Goal: Book appointment/travel/reservation

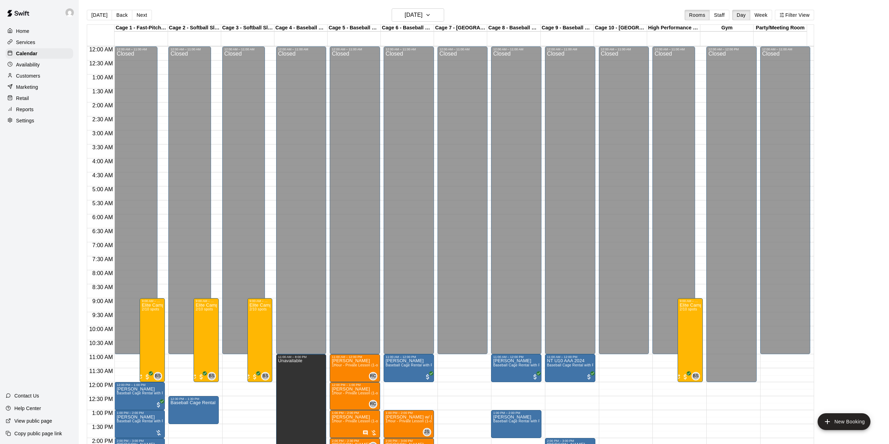
drag, startPoint x: 0, startPoint y: 0, endPoint x: 90, endPoint y: 10, distance: 90.9
click at [96, 12] on button "[DATE]" at bounding box center [99, 15] width 25 height 10
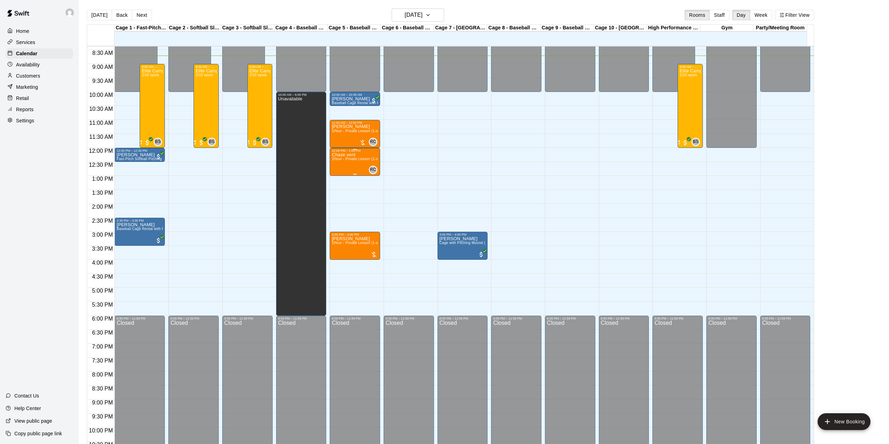
scroll to position [220, 0]
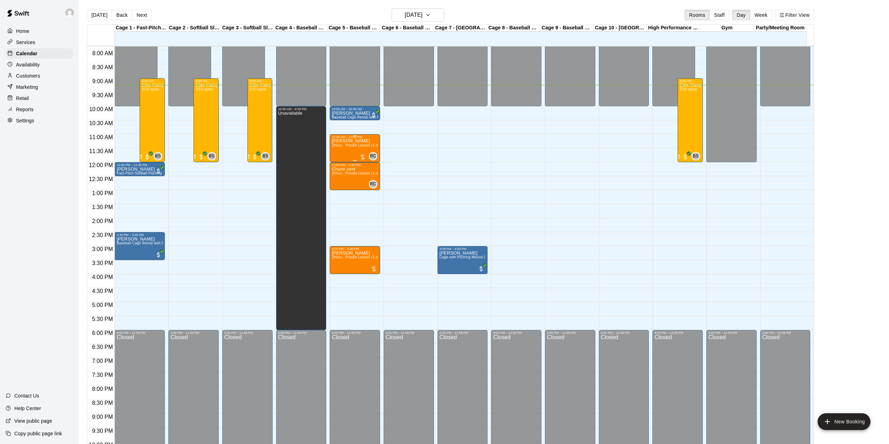
click at [349, 149] on div "[PERSON_NAME] 1Hour - Private Lesson (1-on-1)" at bounding box center [355, 361] width 46 height 444
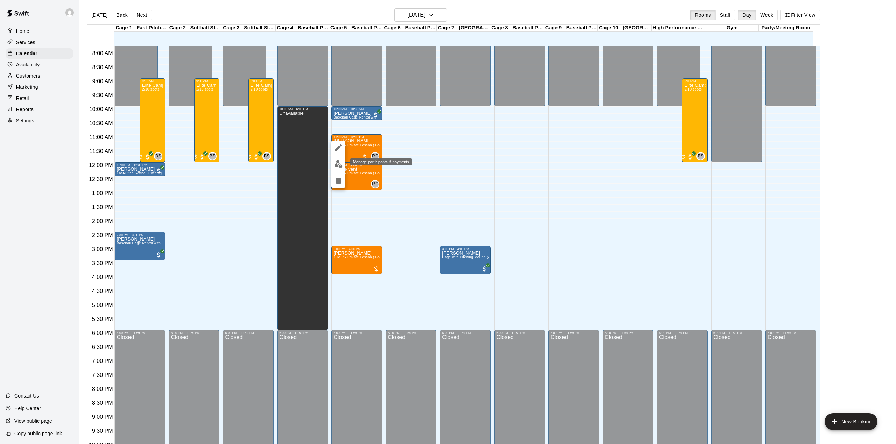
click at [336, 162] on img "edit" at bounding box center [339, 164] width 8 height 8
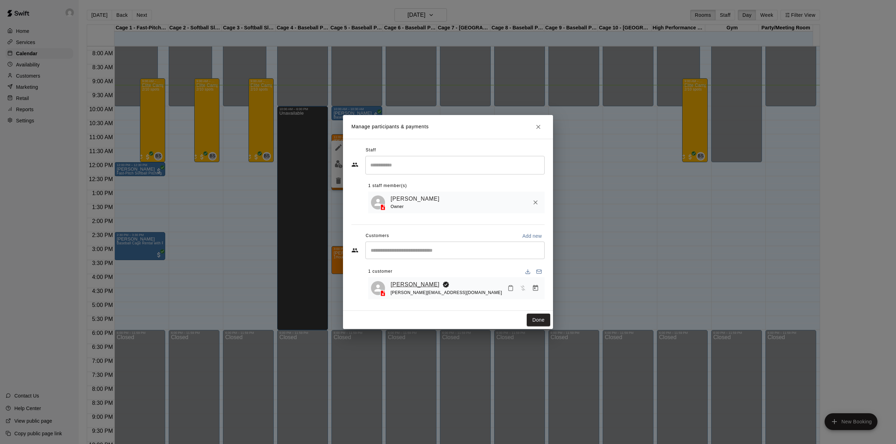
click at [400, 286] on link "[PERSON_NAME]" at bounding box center [415, 284] width 49 height 9
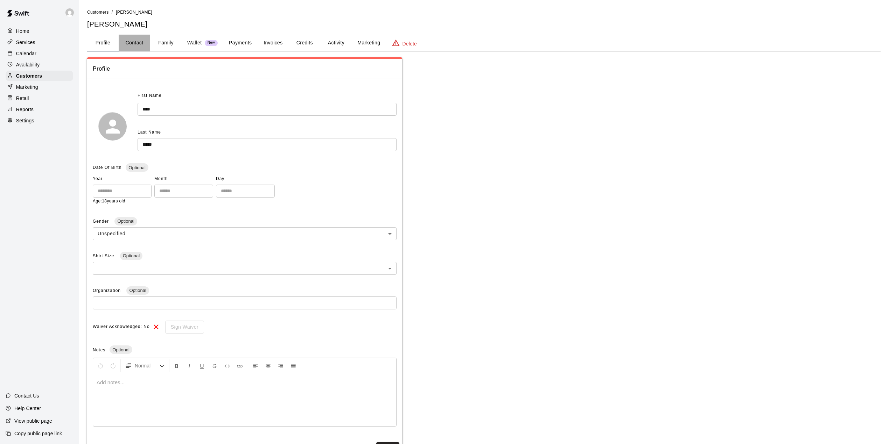
click at [132, 43] on button "Contact" at bounding box center [134, 43] width 31 height 17
select select "**"
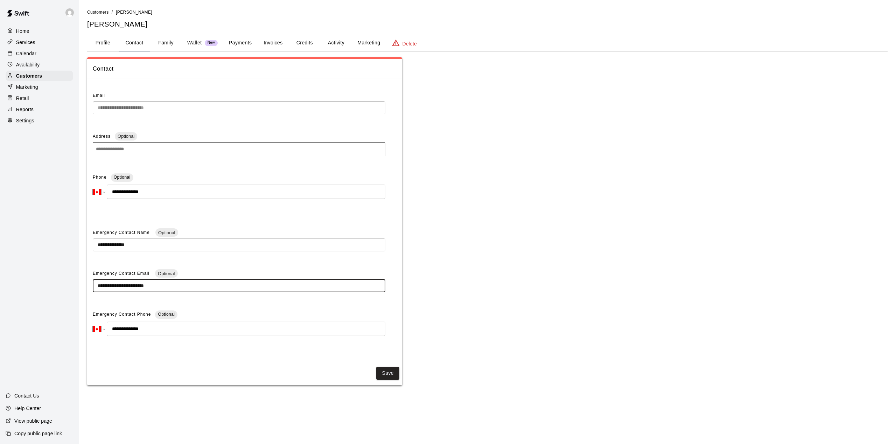
drag, startPoint x: 171, startPoint y: 288, endPoint x: 92, endPoint y: 288, distance: 79.4
click at [92, 288] on div "**********" at bounding box center [244, 222] width 315 height 274
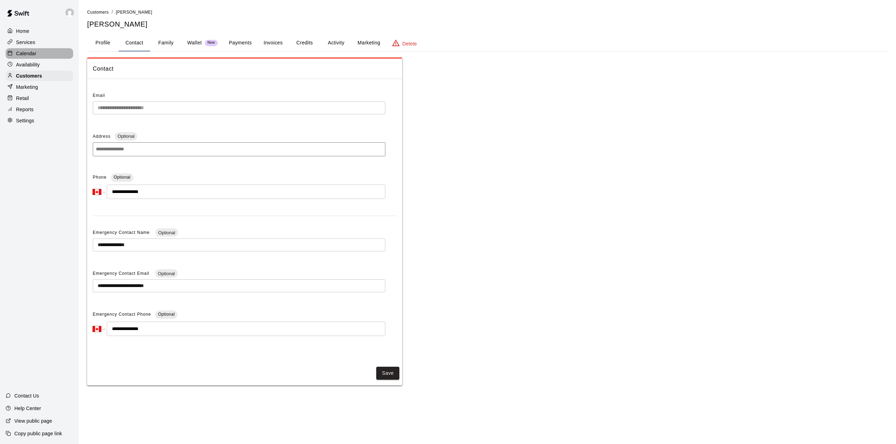
click at [31, 53] on p "Calendar" at bounding box center [26, 53] width 20 height 7
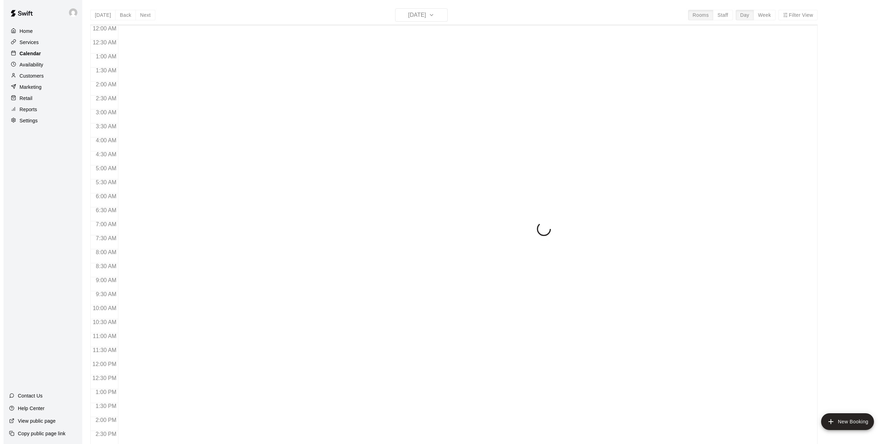
scroll to position [245, 0]
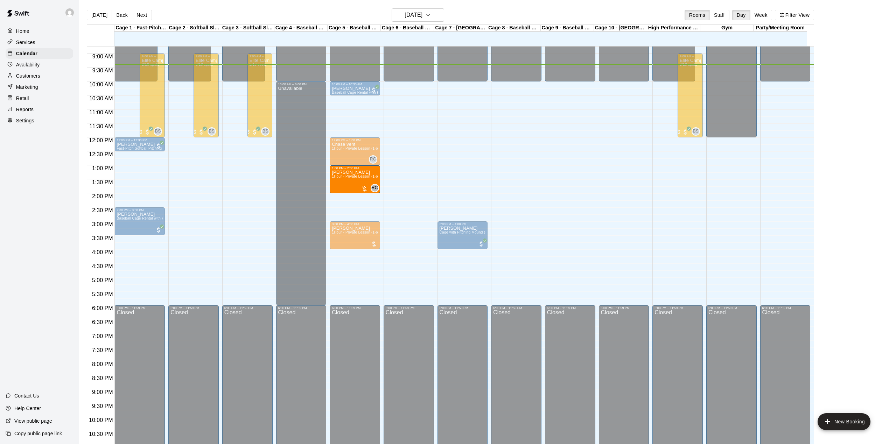
drag, startPoint x: 366, startPoint y: 119, endPoint x: 352, endPoint y: 182, distance: 64.1
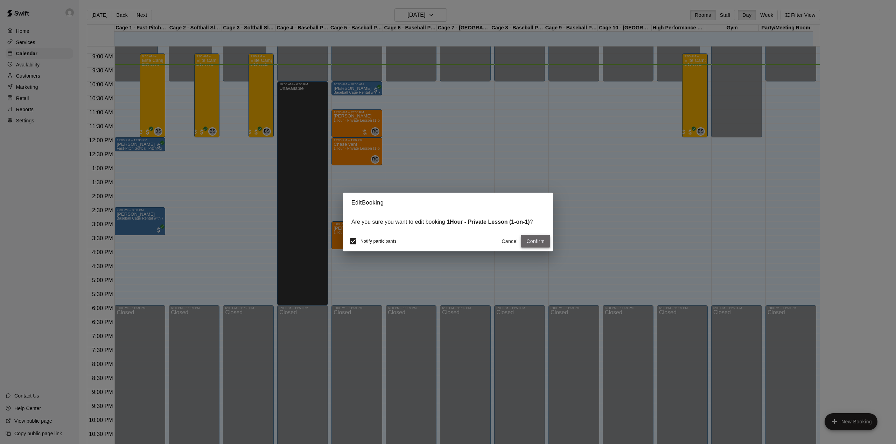
click at [531, 243] on button "Confirm" at bounding box center [535, 241] width 29 height 13
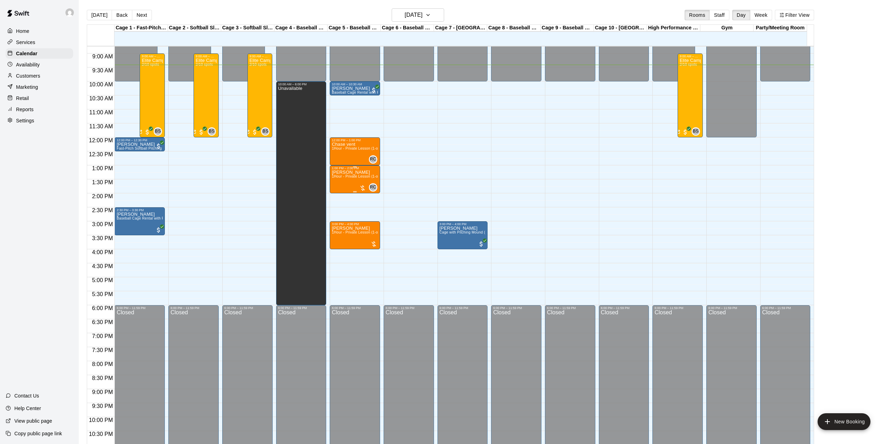
click at [349, 173] on p "[PERSON_NAME]" at bounding box center [355, 173] width 46 height 0
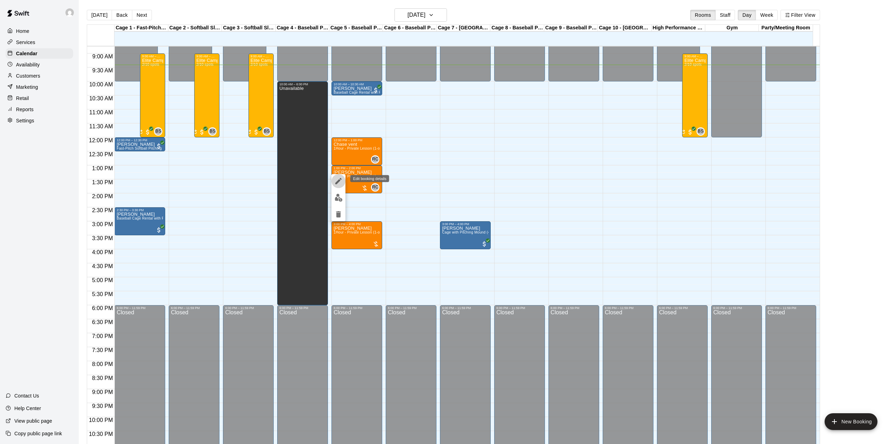
click at [335, 181] on icon "edit" at bounding box center [338, 181] width 8 height 8
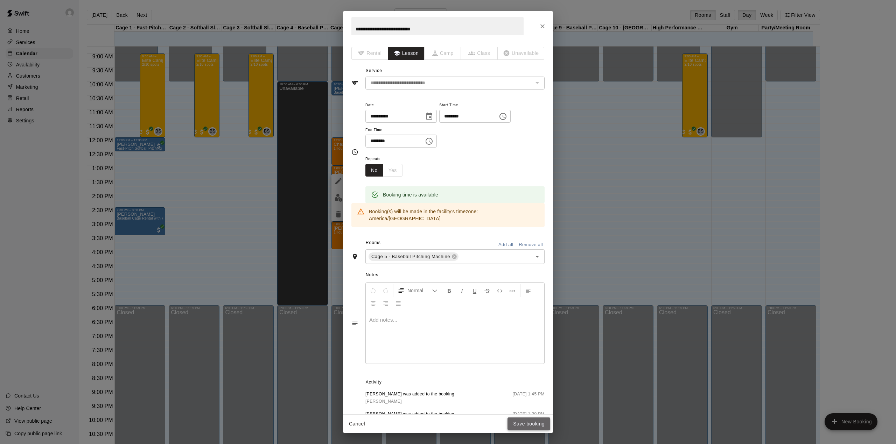
click at [536, 425] on button "Save booking" at bounding box center [528, 424] width 43 height 13
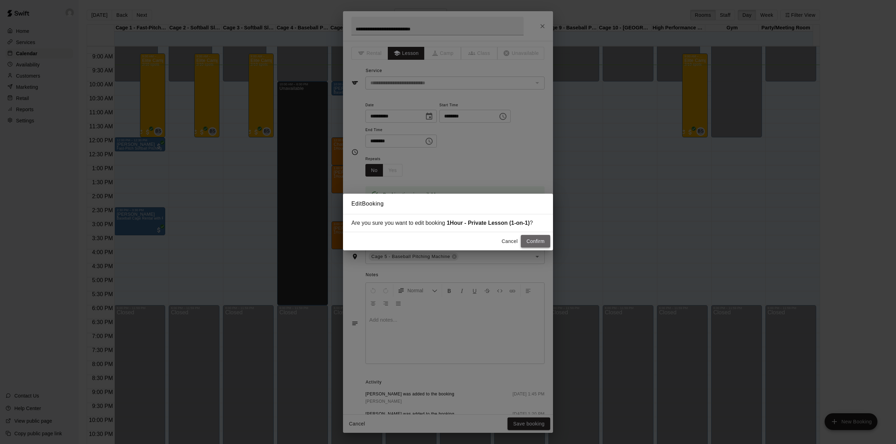
click at [533, 240] on button "Confirm" at bounding box center [535, 241] width 29 height 13
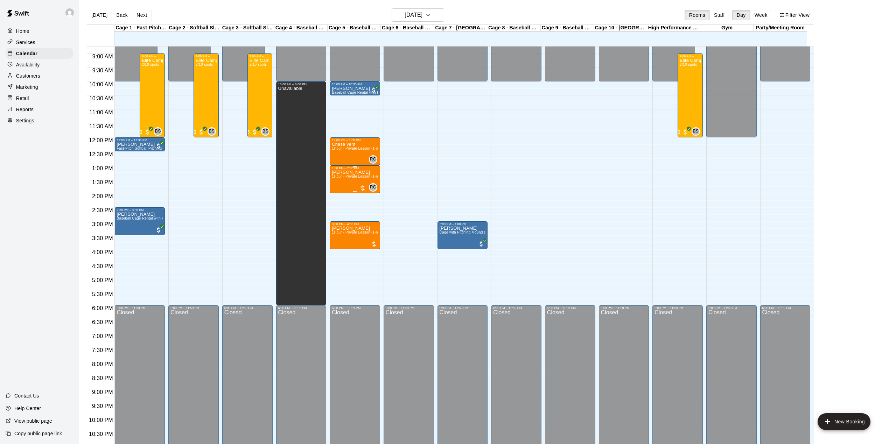
click at [363, 183] on div "[PERSON_NAME] 1Hour - Private Lesson (1-on-1)" at bounding box center [355, 392] width 46 height 444
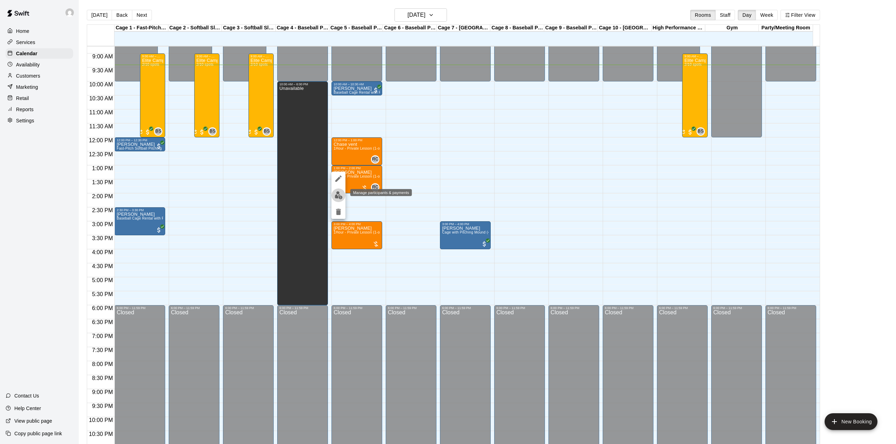
click at [338, 195] on img "edit" at bounding box center [339, 195] width 8 height 8
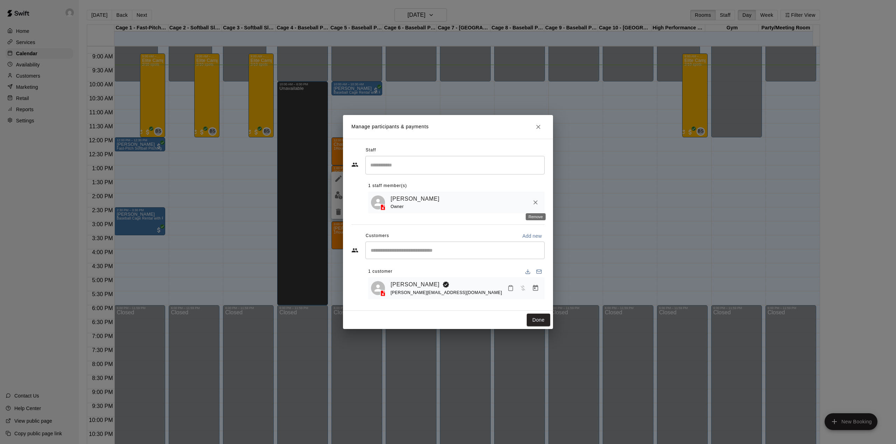
click at [537, 201] on icon "Remove" at bounding box center [535, 202] width 7 height 7
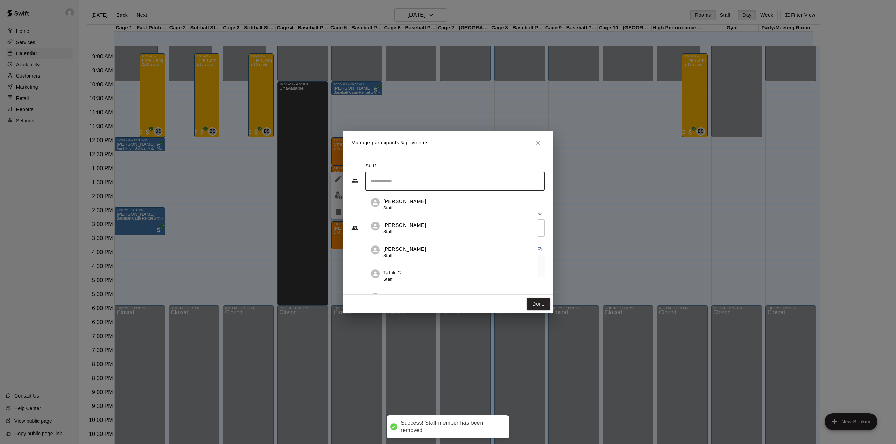
click at [416, 180] on input "Search staff" at bounding box center [454, 181] width 173 height 12
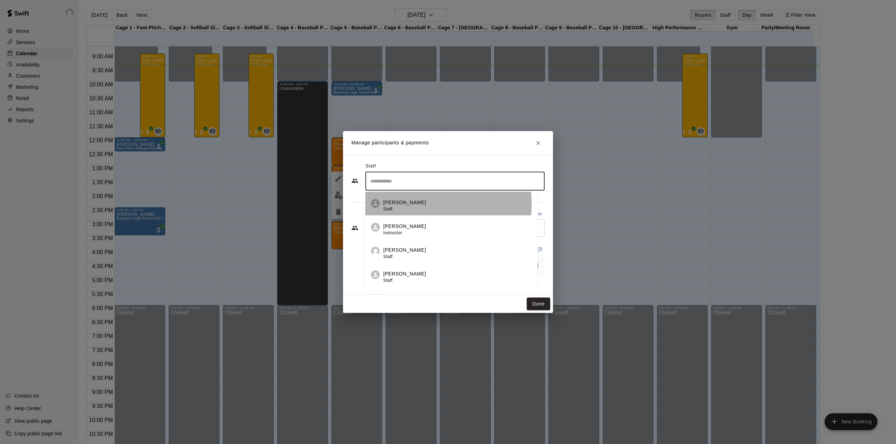
click at [405, 204] on p "[PERSON_NAME]" at bounding box center [404, 202] width 43 height 7
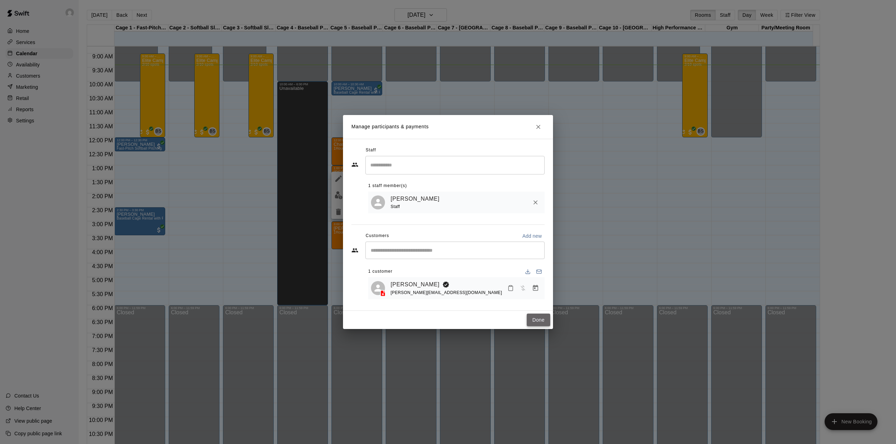
click at [541, 321] on button "Done" at bounding box center [538, 320] width 23 height 13
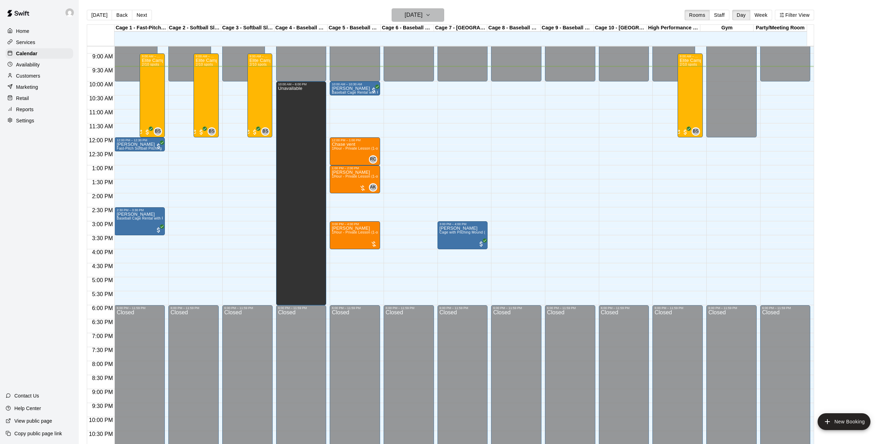
click at [431, 13] on icon "button" at bounding box center [428, 15] width 6 height 8
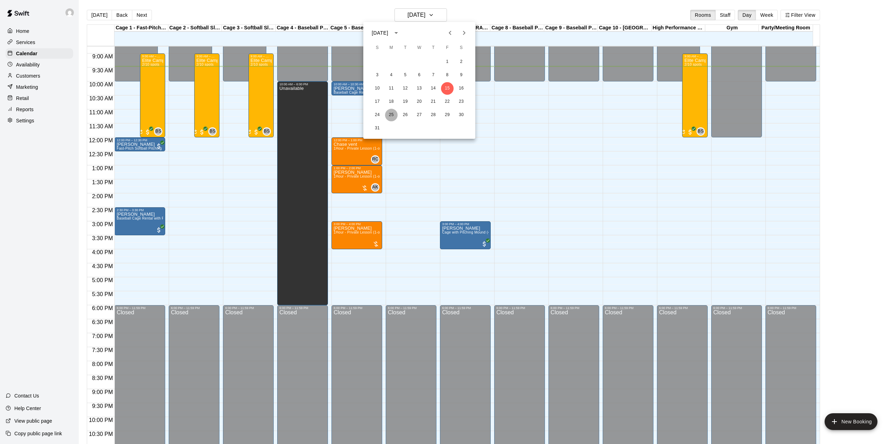
click at [388, 114] on button "25" at bounding box center [391, 115] width 13 height 13
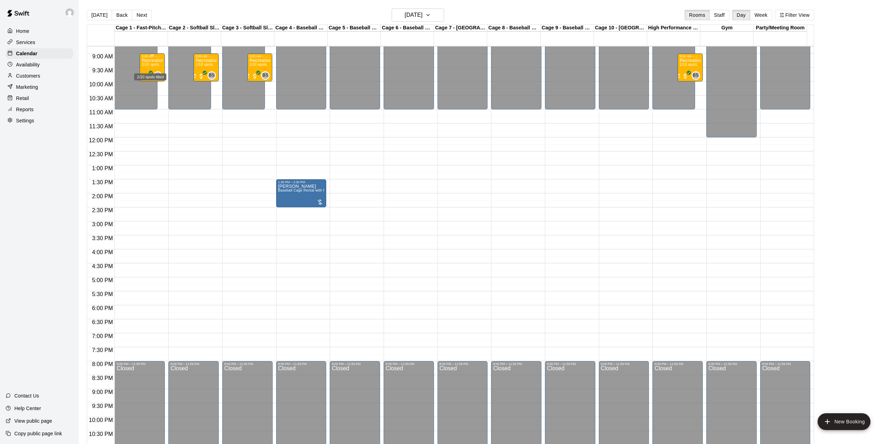
click at [151, 66] on span "2/10 spots" at bounding box center [150, 65] width 17 height 4
click at [143, 87] on button "edit" at bounding box center [149, 88] width 14 height 14
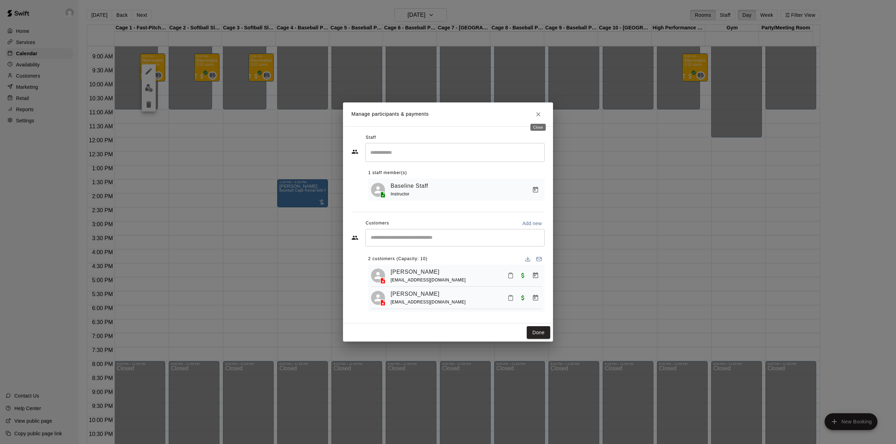
click at [535, 108] on button "Close" at bounding box center [538, 114] width 13 height 13
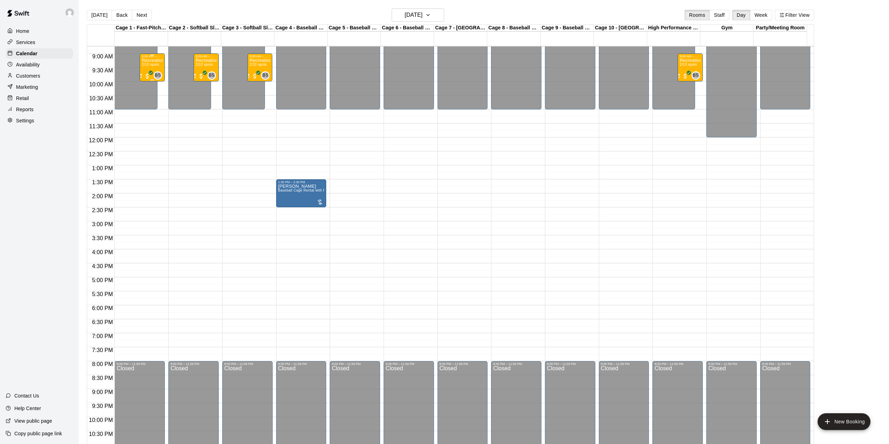
click at [157, 71] on div "Recreational Camp Half Day 2/10 spots" at bounding box center [152, 280] width 21 height 444
click at [150, 87] on img "edit" at bounding box center [149, 83] width 8 height 8
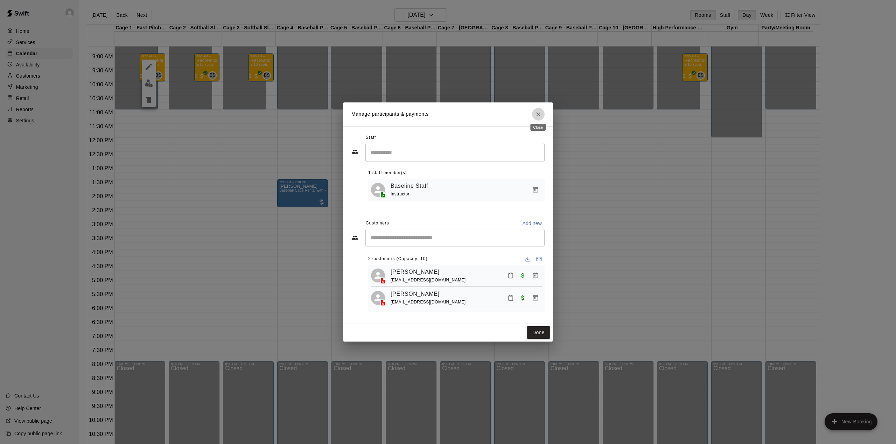
click at [539, 111] on icon "Close" at bounding box center [538, 114] width 7 height 7
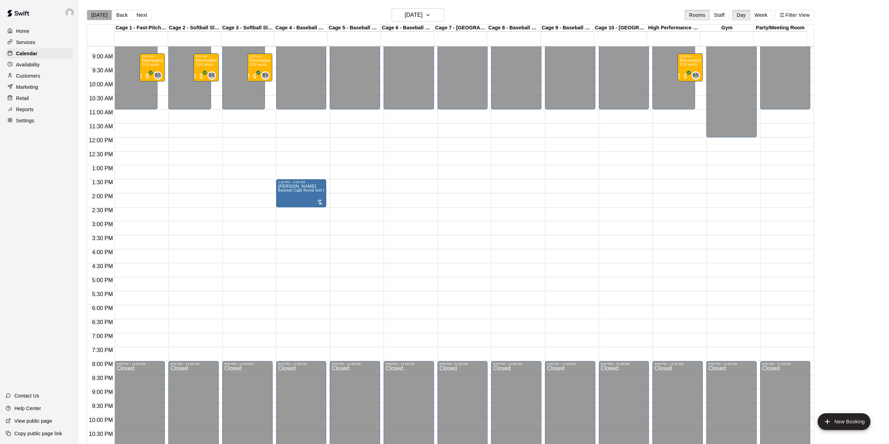
click at [101, 13] on button "[DATE]" at bounding box center [99, 15] width 25 height 10
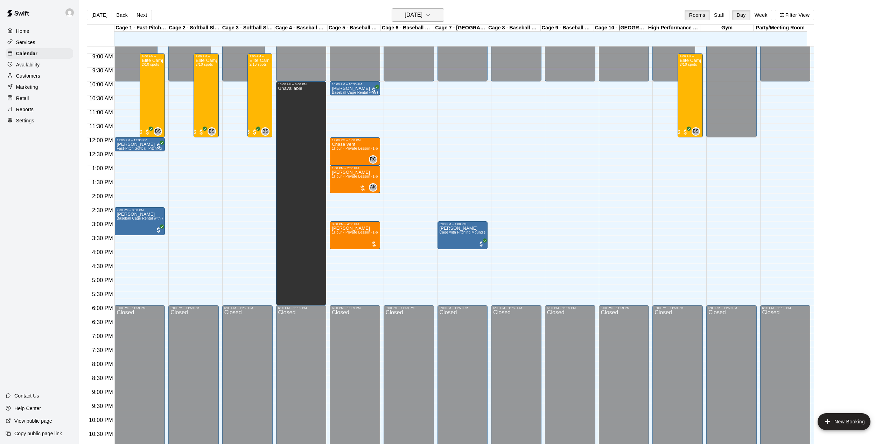
click at [431, 14] on icon "button" at bounding box center [428, 15] width 6 height 8
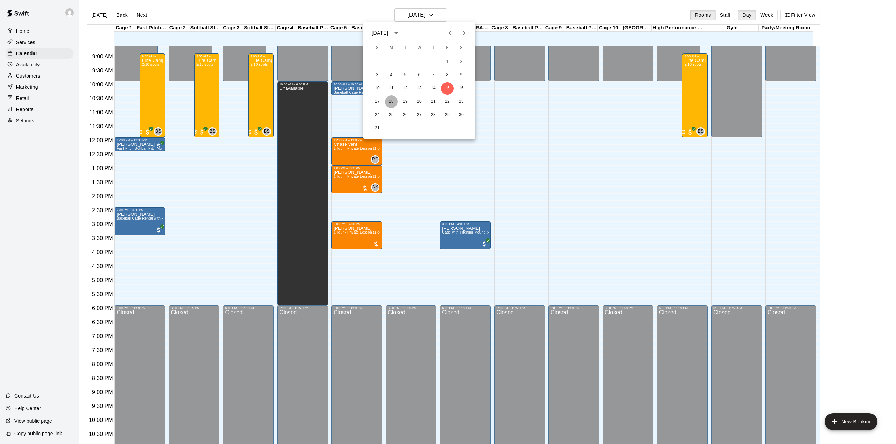
click at [391, 99] on button "18" at bounding box center [391, 102] width 13 height 13
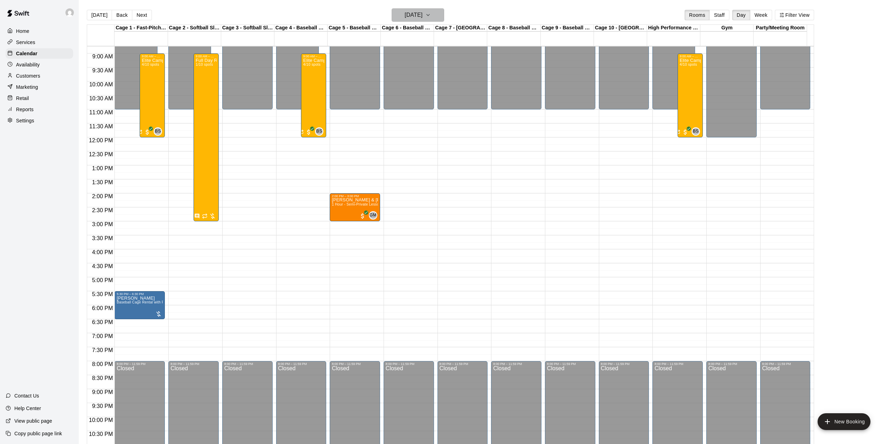
click at [431, 14] on icon "button" at bounding box center [428, 15] width 6 height 8
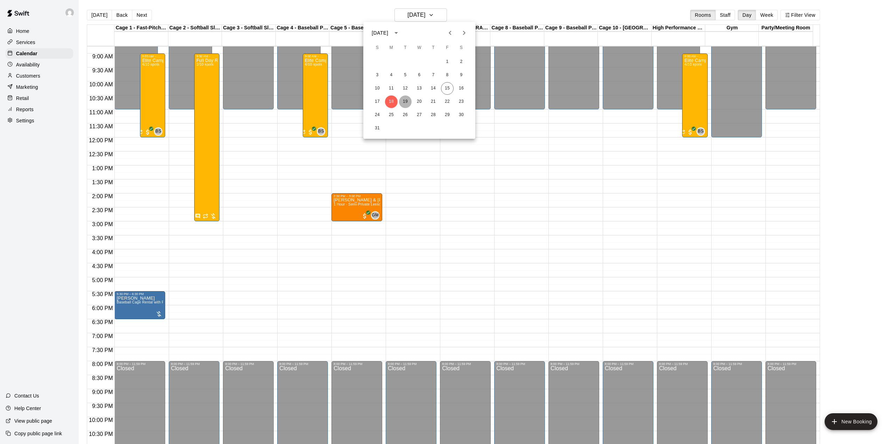
click at [406, 99] on button "19" at bounding box center [405, 102] width 13 height 13
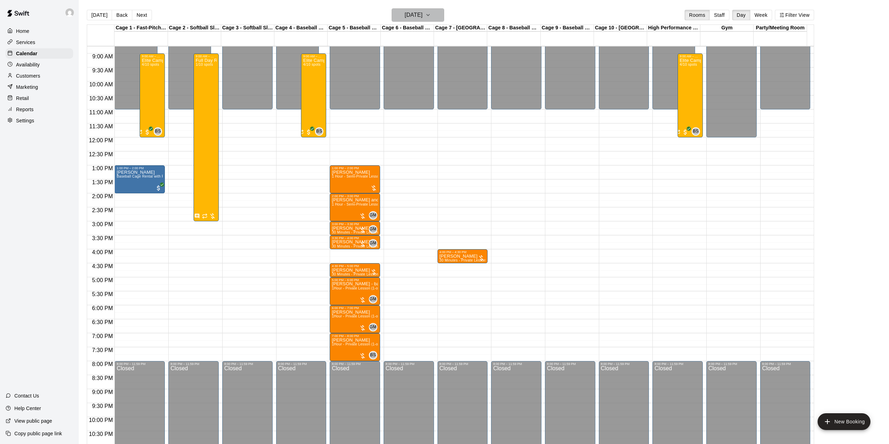
click at [429, 14] on icon "button" at bounding box center [428, 14] width 3 height 1
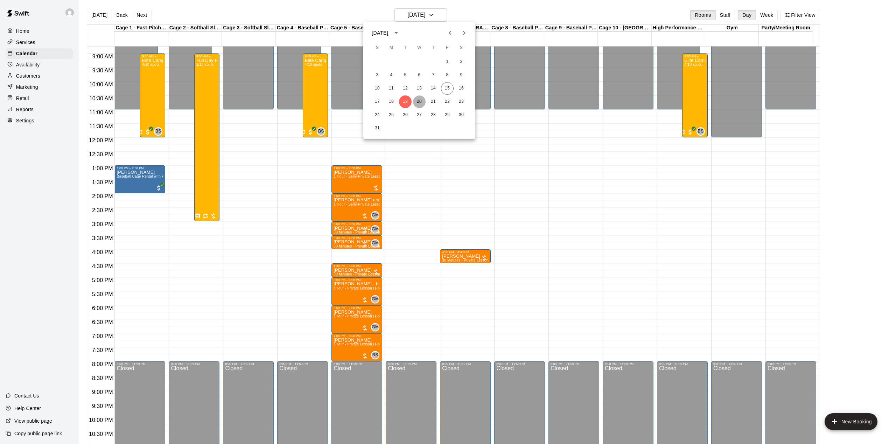
click at [415, 99] on button "20" at bounding box center [419, 102] width 13 height 13
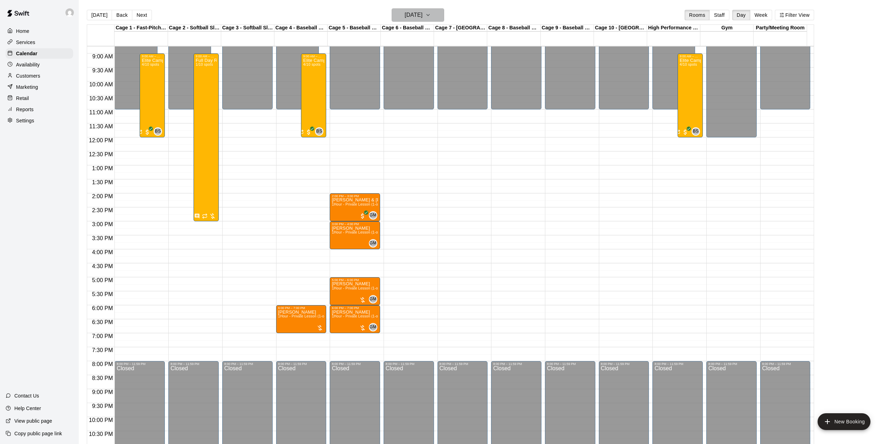
click at [431, 14] on icon "button" at bounding box center [428, 15] width 6 height 8
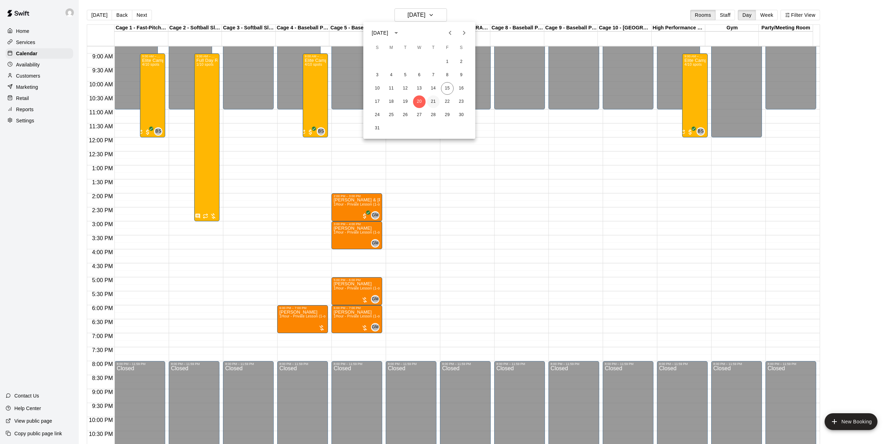
click at [436, 98] on button "21" at bounding box center [433, 102] width 13 height 13
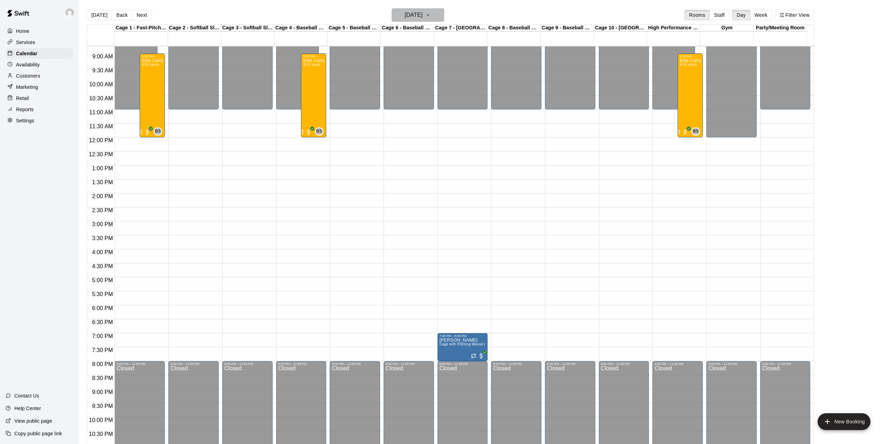
click at [431, 13] on icon "button" at bounding box center [428, 15] width 6 height 8
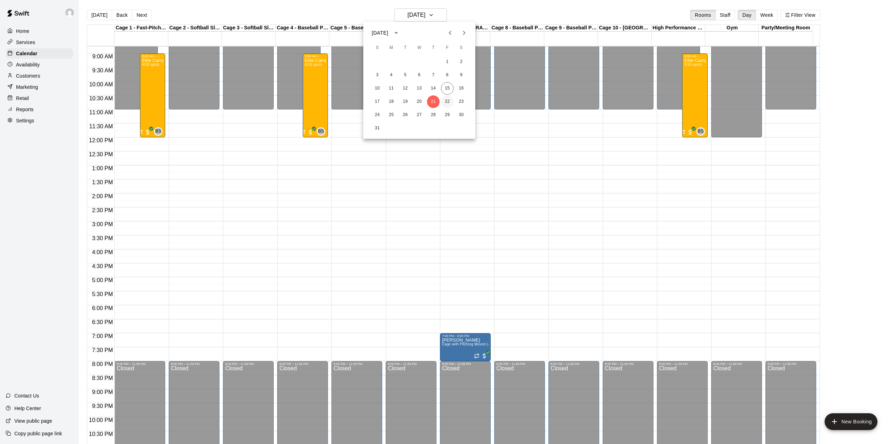
click at [446, 100] on button "22" at bounding box center [447, 102] width 13 height 13
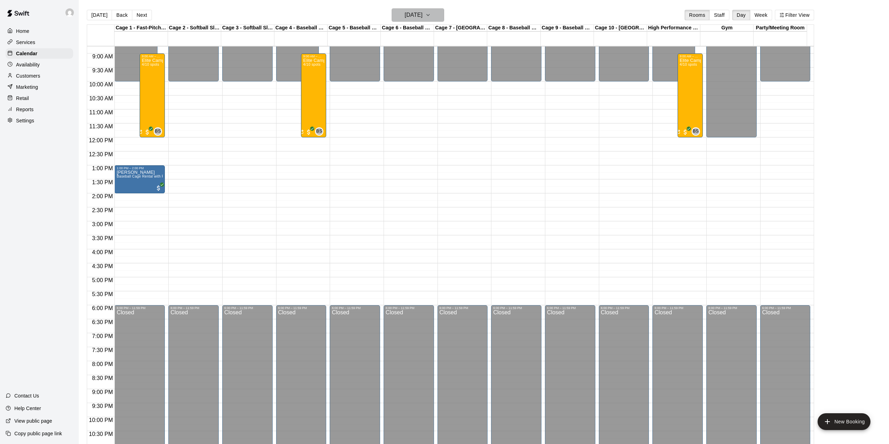
click at [431, 13] on icon "button" at bounding box center [428, 15] width 6 height 8
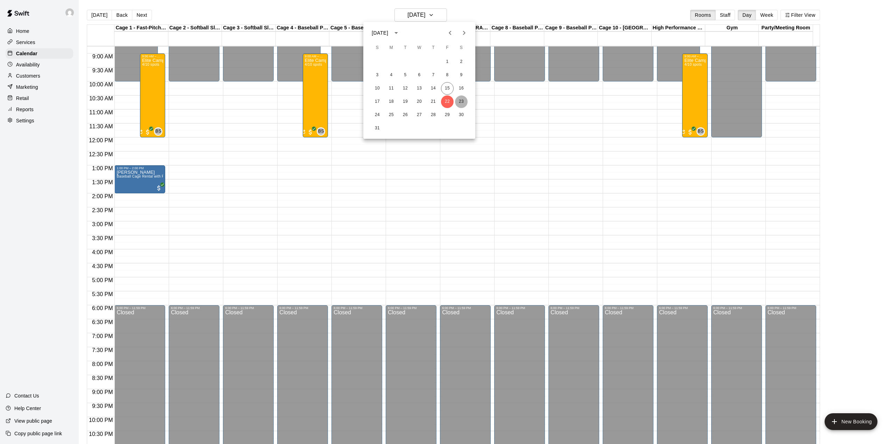
click at [458, 97] on button "23" at bounding box center [461, 102] width 13 height 13
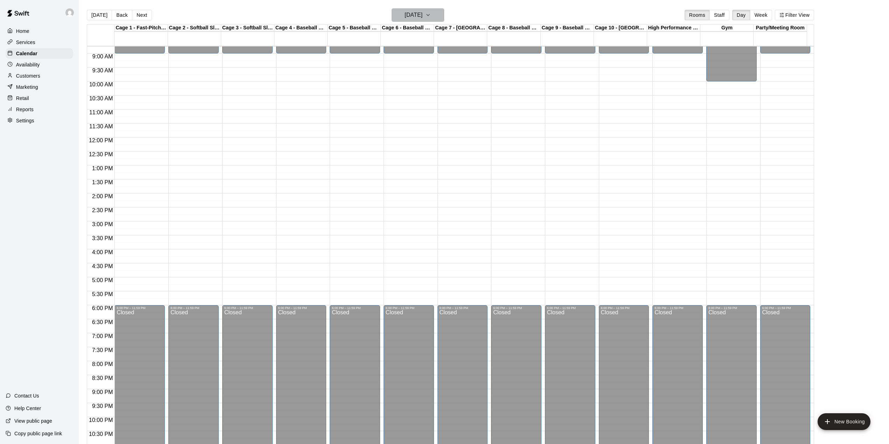
click at [438, 13] on button "[DATE]" at bounding box center [418, 14] width 52 height 13
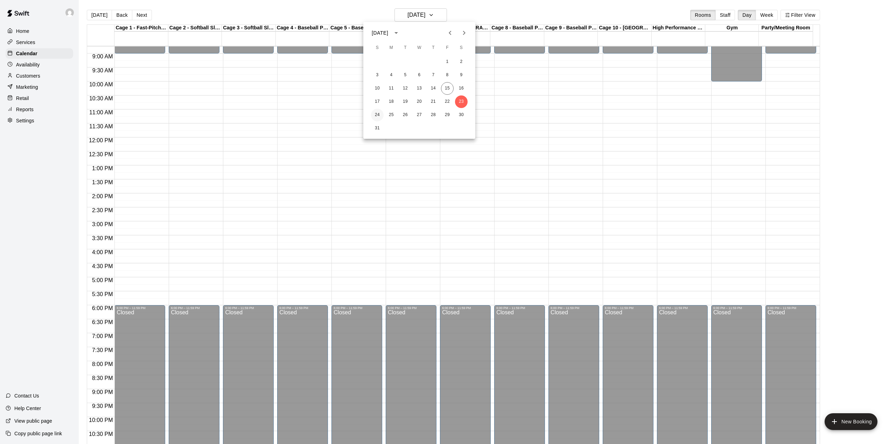
click at [378, 115] on button "24" at bounding box center [377, 115] width 13 height 13
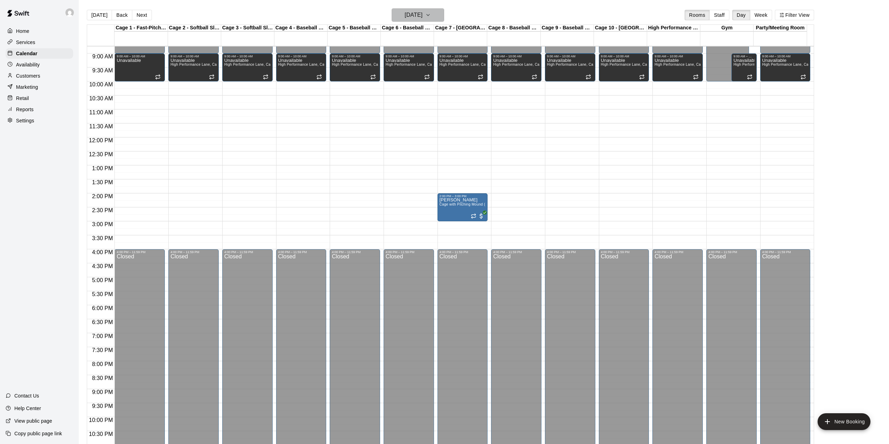
click at [422, 13] on h6 "[DATE]" at bounding box center [414, 15] width 18 height 10
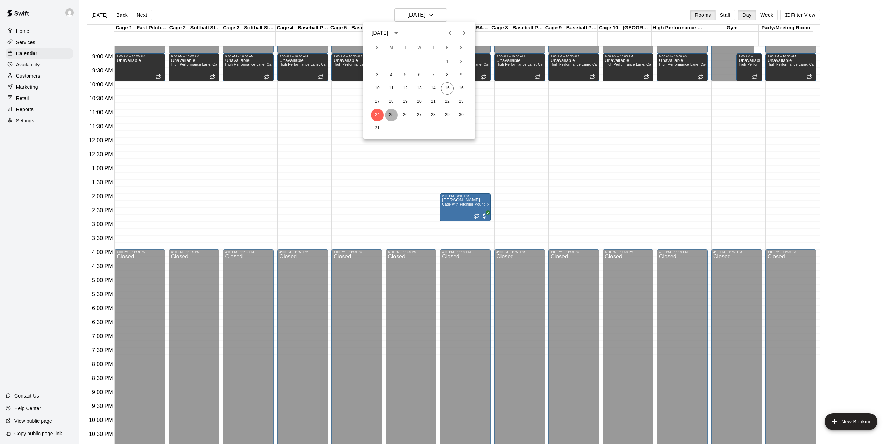
click at [392, 113] on button "25" at bounding box center [391, 115] width 13 height 13
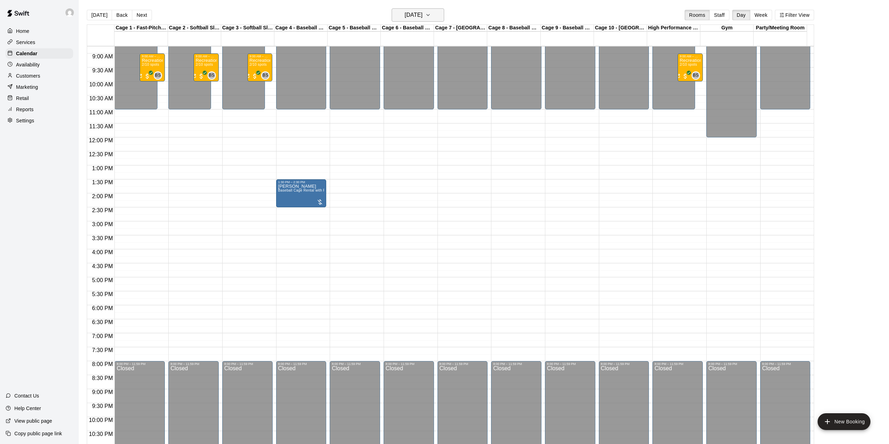
click at [422, 14] on h6 "[DATE]" at bounding box center [414, 15] width 18 height 10
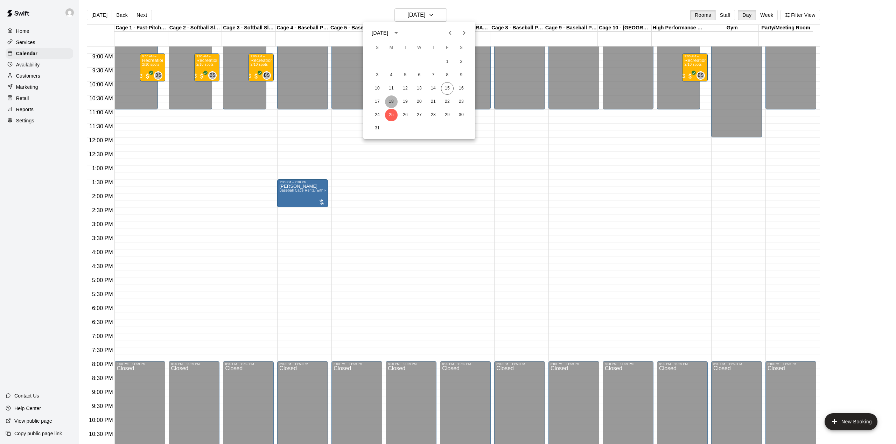
click at [391, 102] on button "18" at bounding box center [391, 102] width 13 height 13
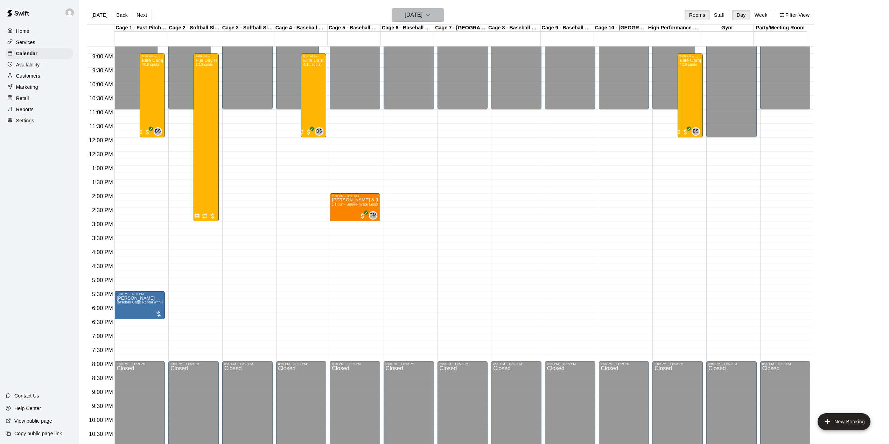
click at [431, 15] on icon "button" at bounding box center [428, 15] width 6 height 8
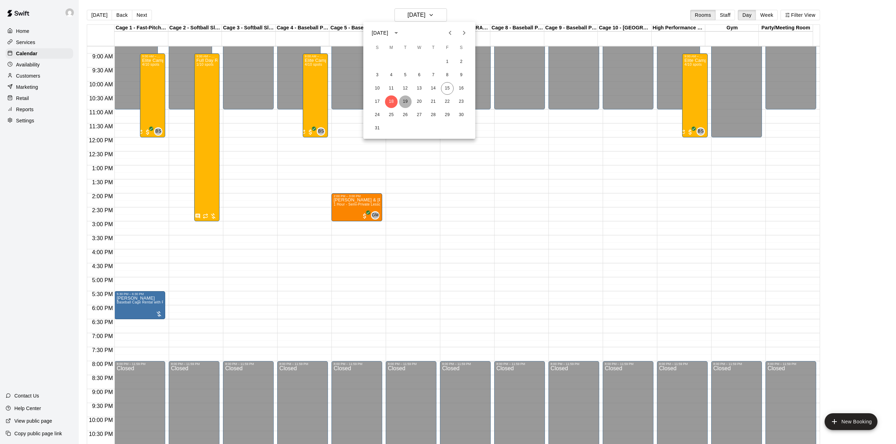
click at [405, 100] on button "19" at bounding box center [405, 102] width 13 height 13
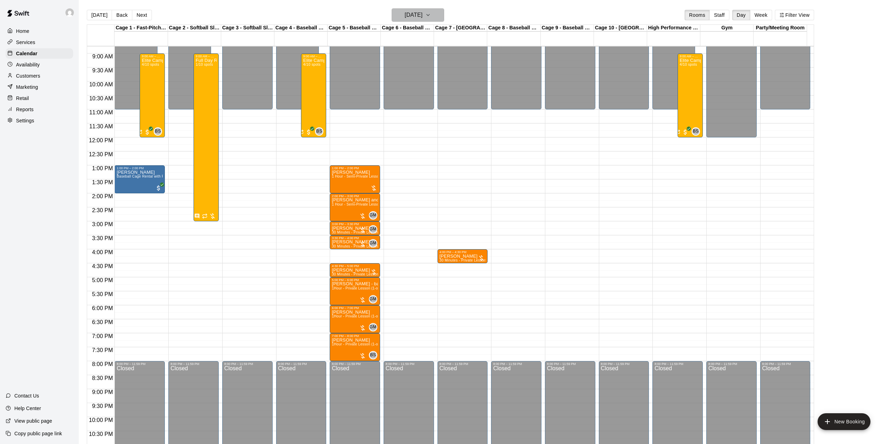
click at [436, 13] on button "[DATE]" at bounding box center [418, 14] width 52 height 13
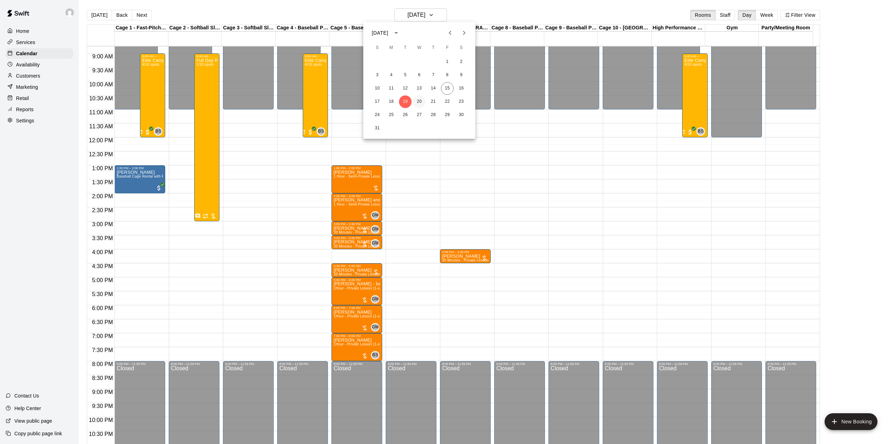
click at [419, 98] on button "20" at bounding box center [419, 102] width 13 height 13
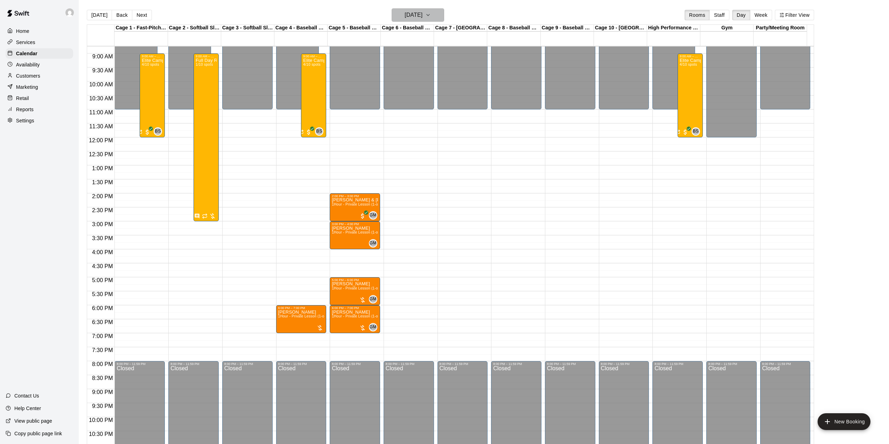
click at [441, 12] on button "[DATE]" at bounding box center [418, 14] width 52 height 13
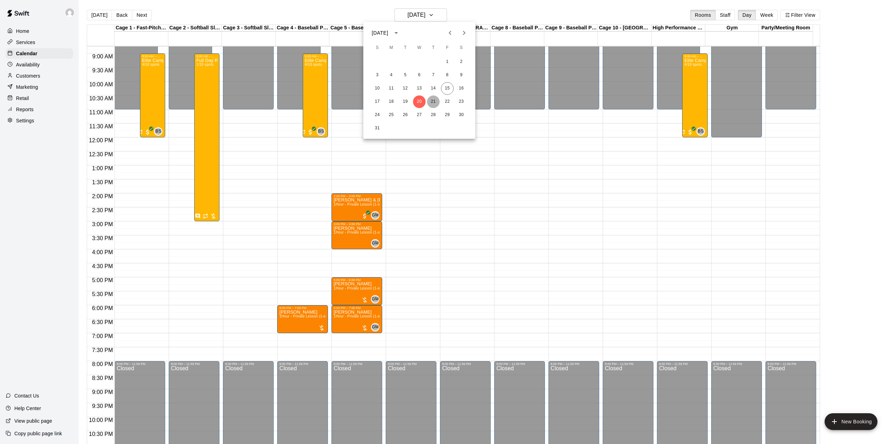
click at [434, 100] on button "21" at bounding box center [433, 102] width 13 height 13
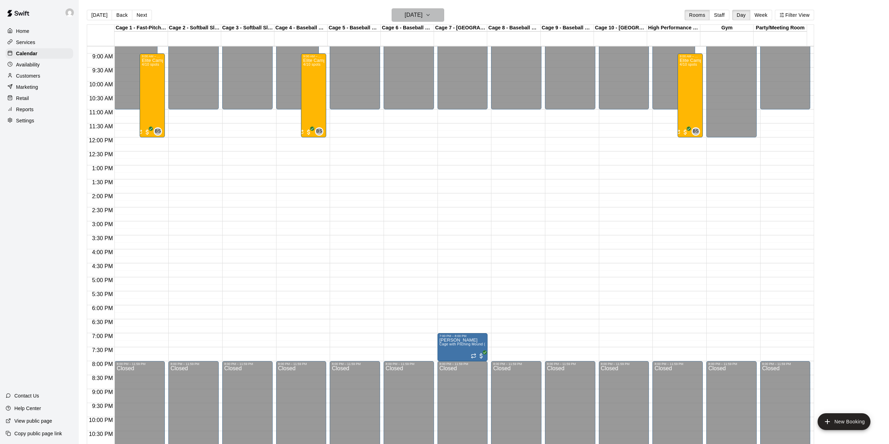
click at [422, 14] on h6 "[DATE]" at bounding box center [414, 15] width 18 height 10
